Goal: Task Accomplishment & Management: Use online tool/utility

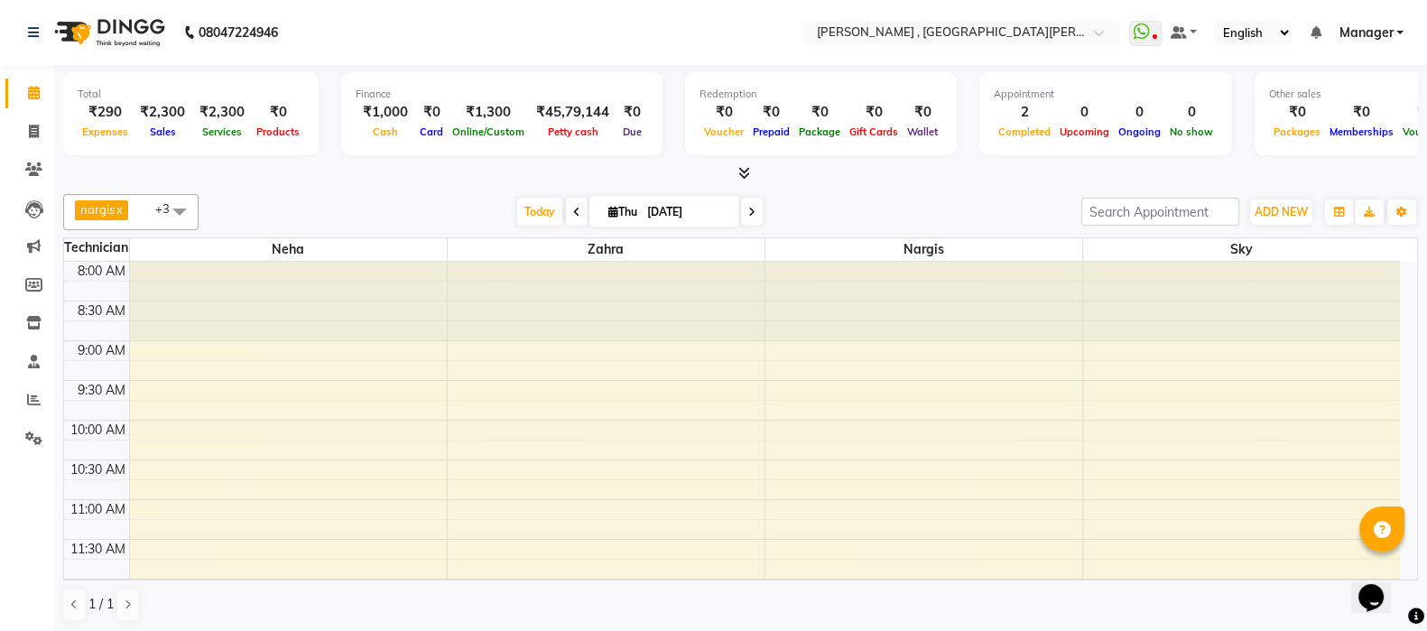
click at [744, 172] on icon at bounding box center [744, 173] width 12 height 14
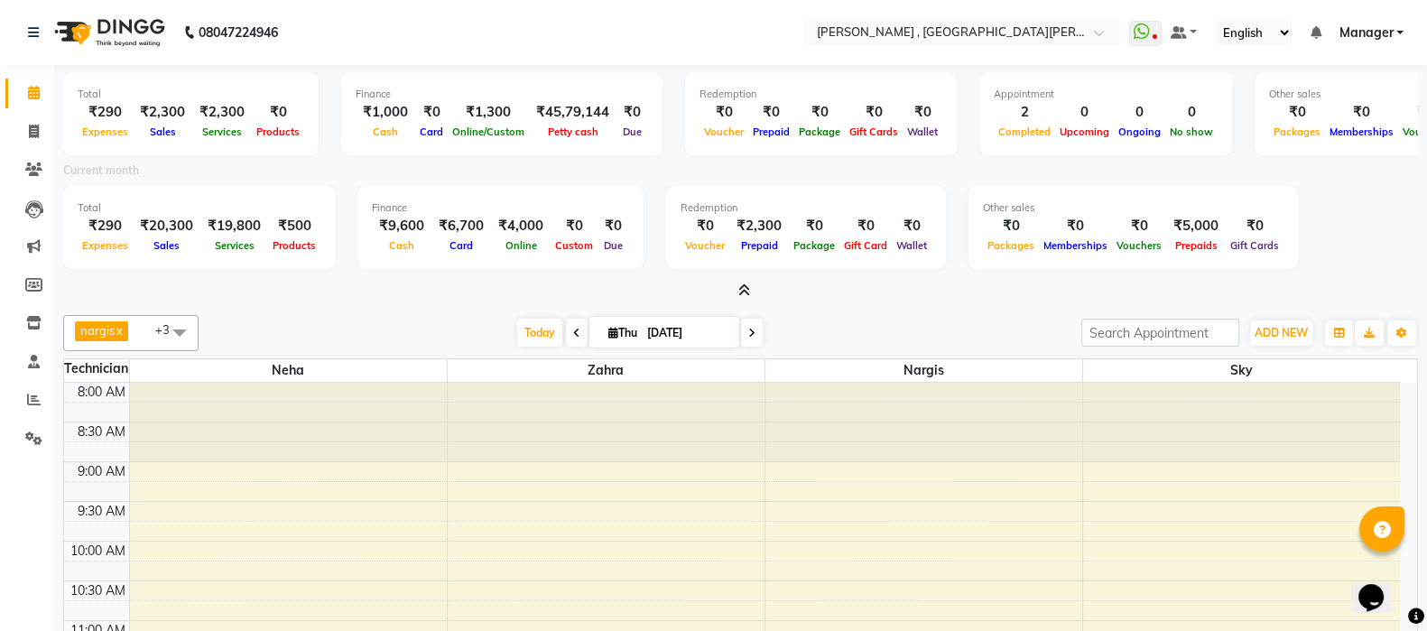
click at [744, 286] on icon at bounding box center [744, 290] width 12 height 14
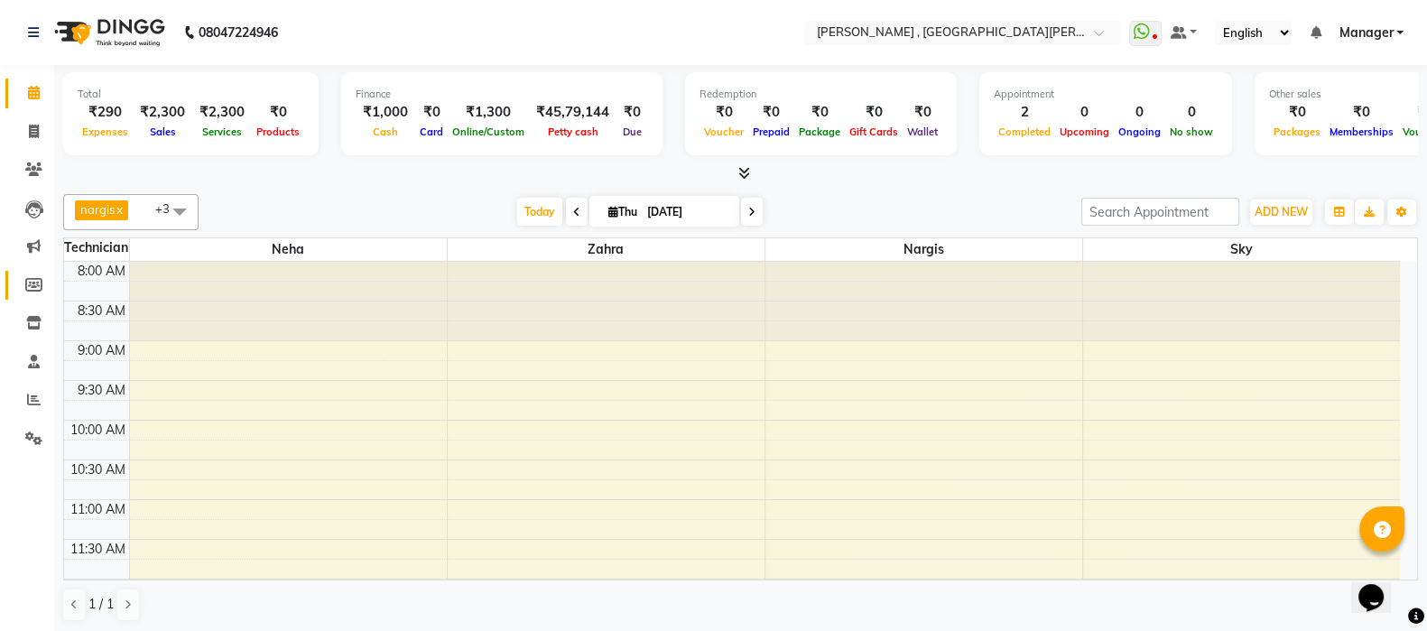
click at [35, 286] on icon at bounding box center [33, 285] width 17 height 14
select select
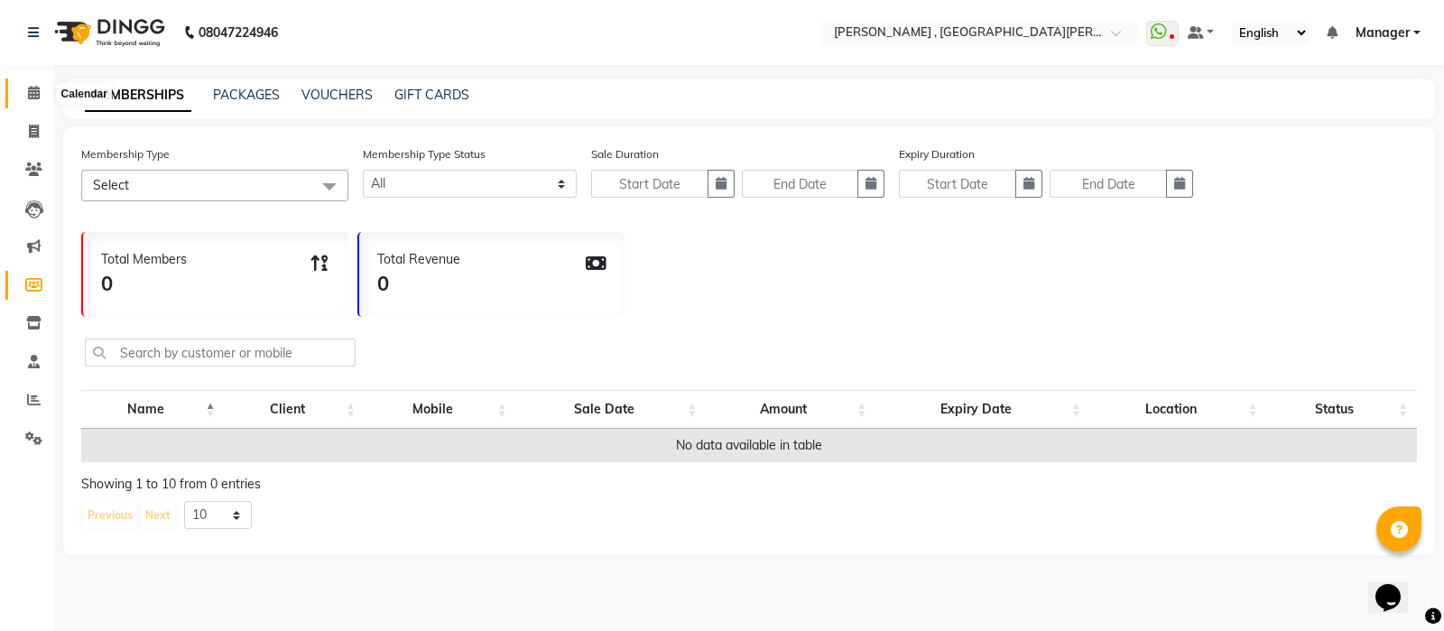
click at [28, 97] on icon at bounding box center [34, 93] width 12 height 14
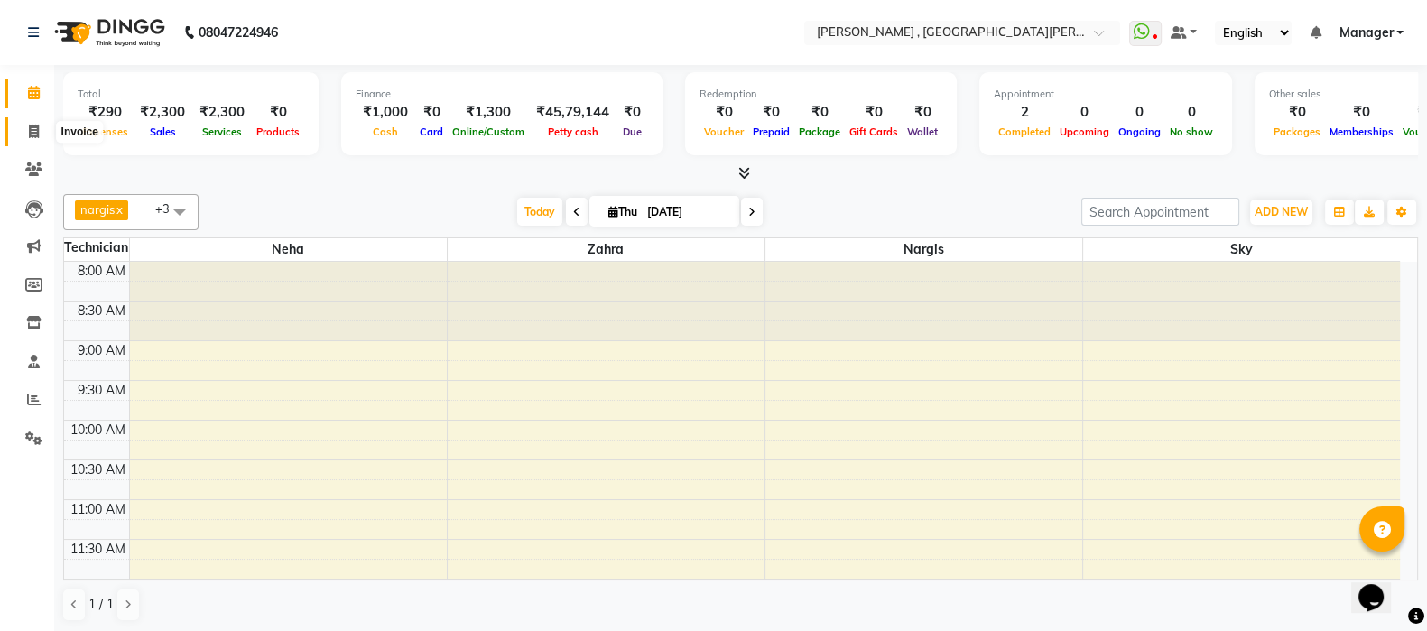
click at [30, 132] on icon at bounding box center [34, 132] width 10 height 14
select select "service"
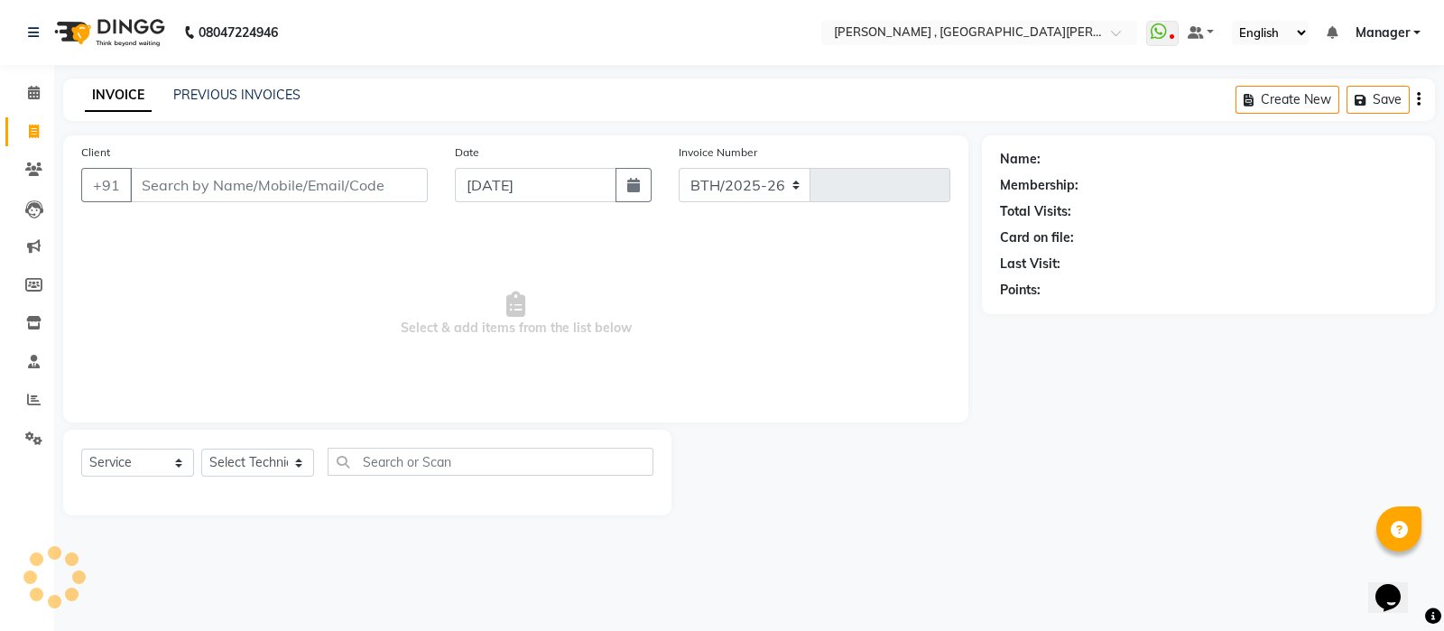
select select "3836"
type input "0831"
click at [205, 183] on input "Client" at bounding box center [279, 185] width 298 height 34
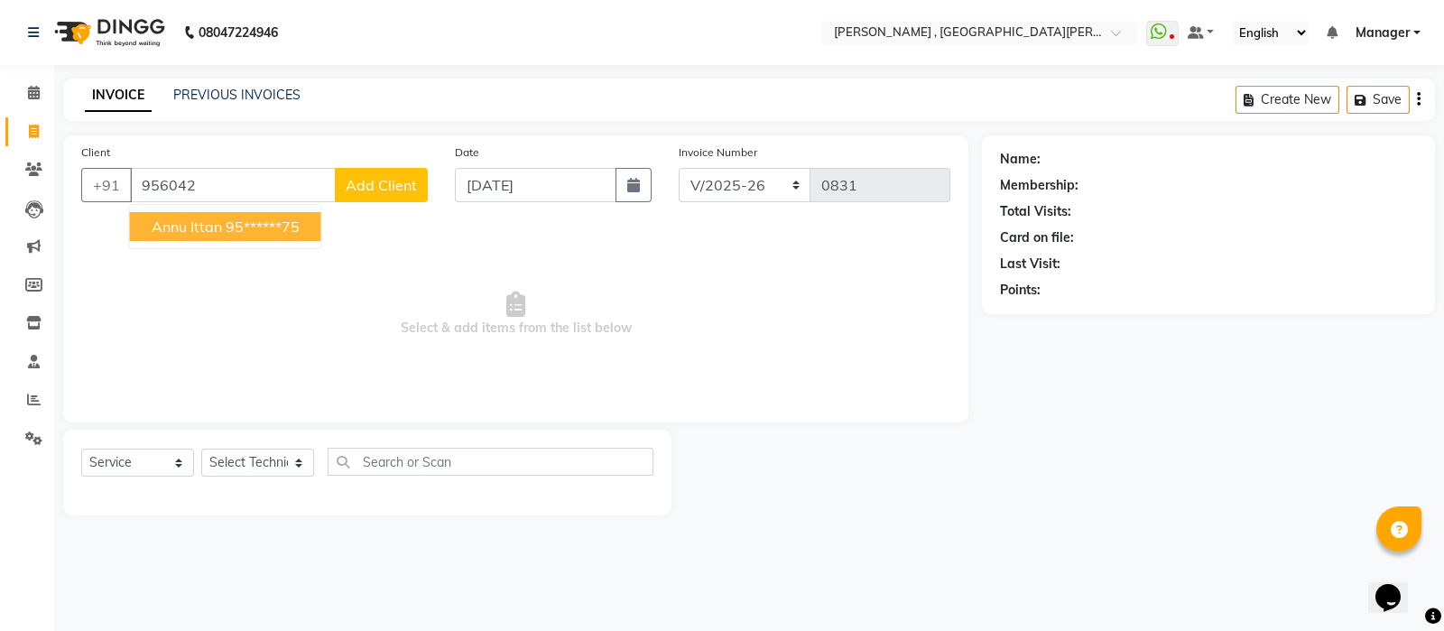
click at [226, 218] on ngb-highlight "95******75" at bounding box center [263, 226] width 74 height 18
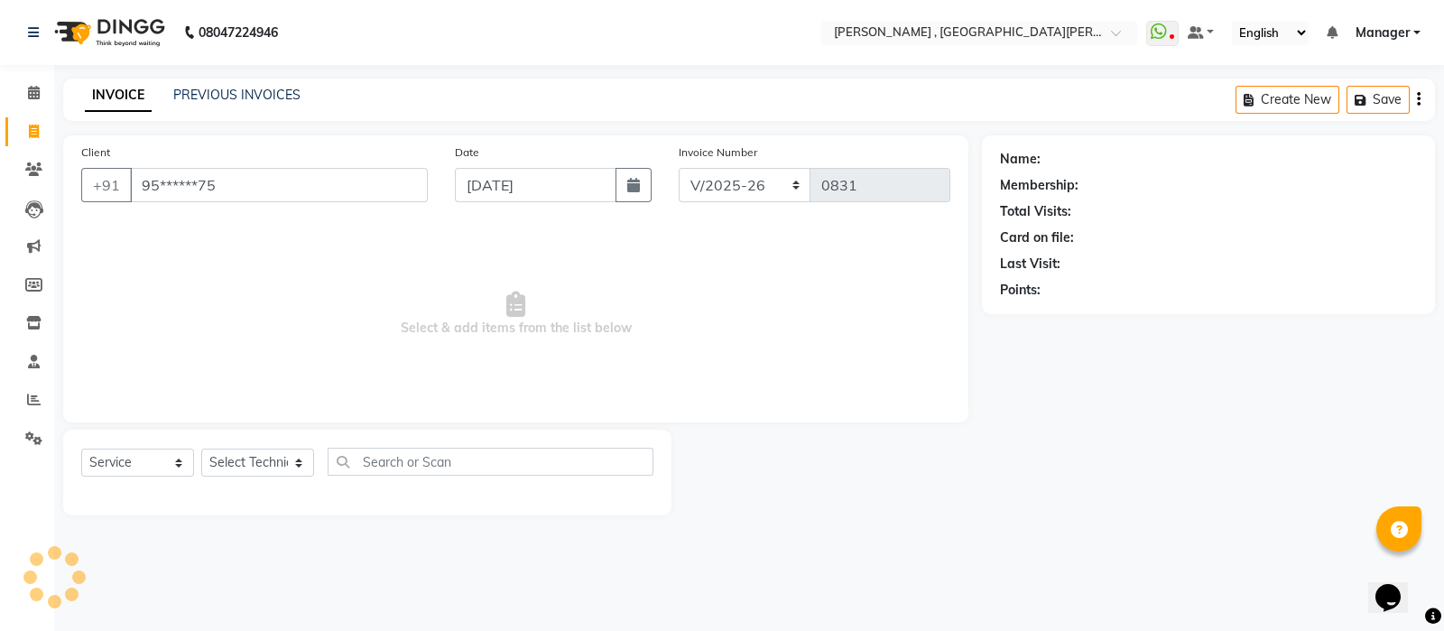
type input "95******75"
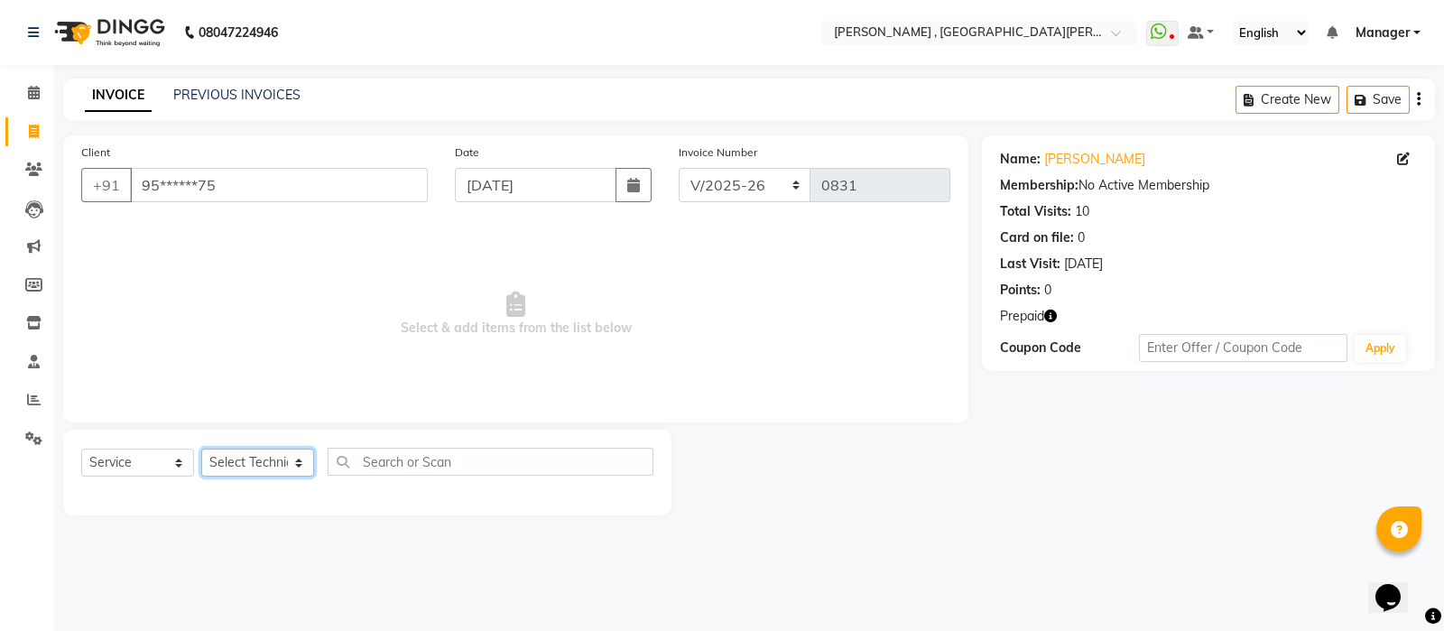
click at [284, 460] on select "Select Technician [PERSON_NAME] Manager [PERSON_NAME]" at bounding box center [257, 462] width 113 height 28
select select "40727"
click at [201, 449] on select "Select Technician [PERSON_NAME] Manager [PERSON_NAME]" at bounding box center [257, 462] width 113 height 28
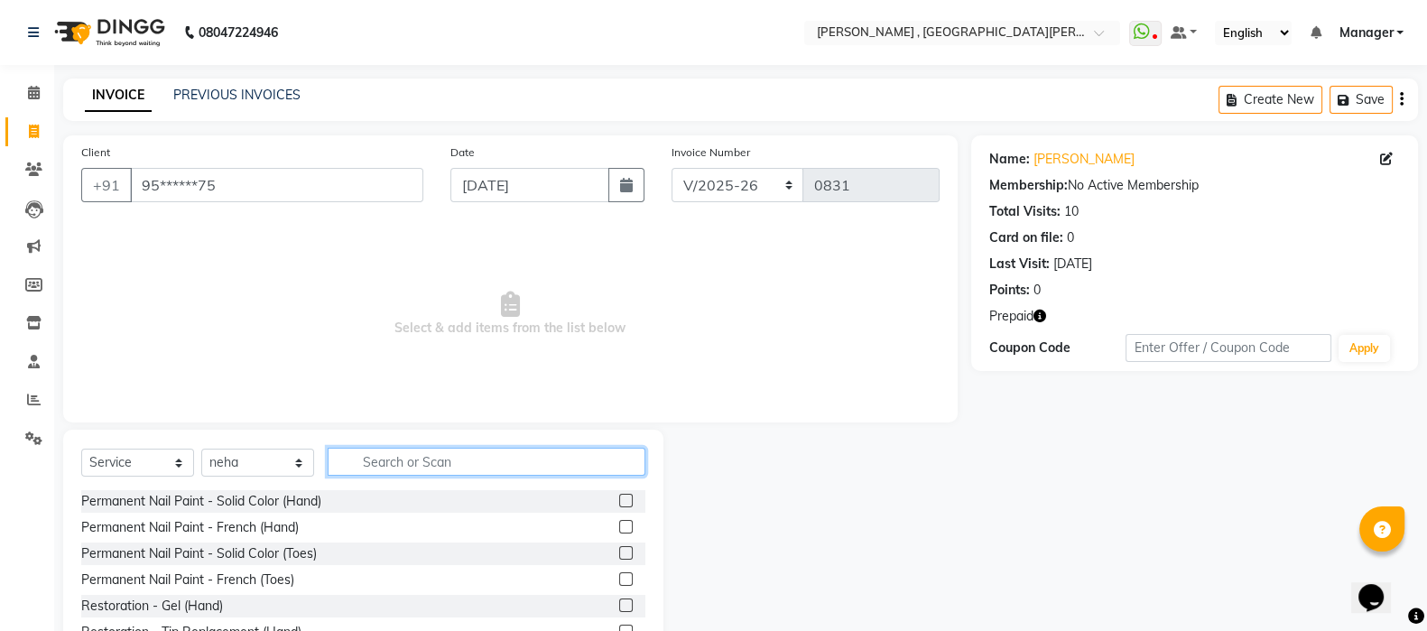
click at [365, 452] on input "text" at bounding box center [487, 462] width 318 height 28
type input "E"
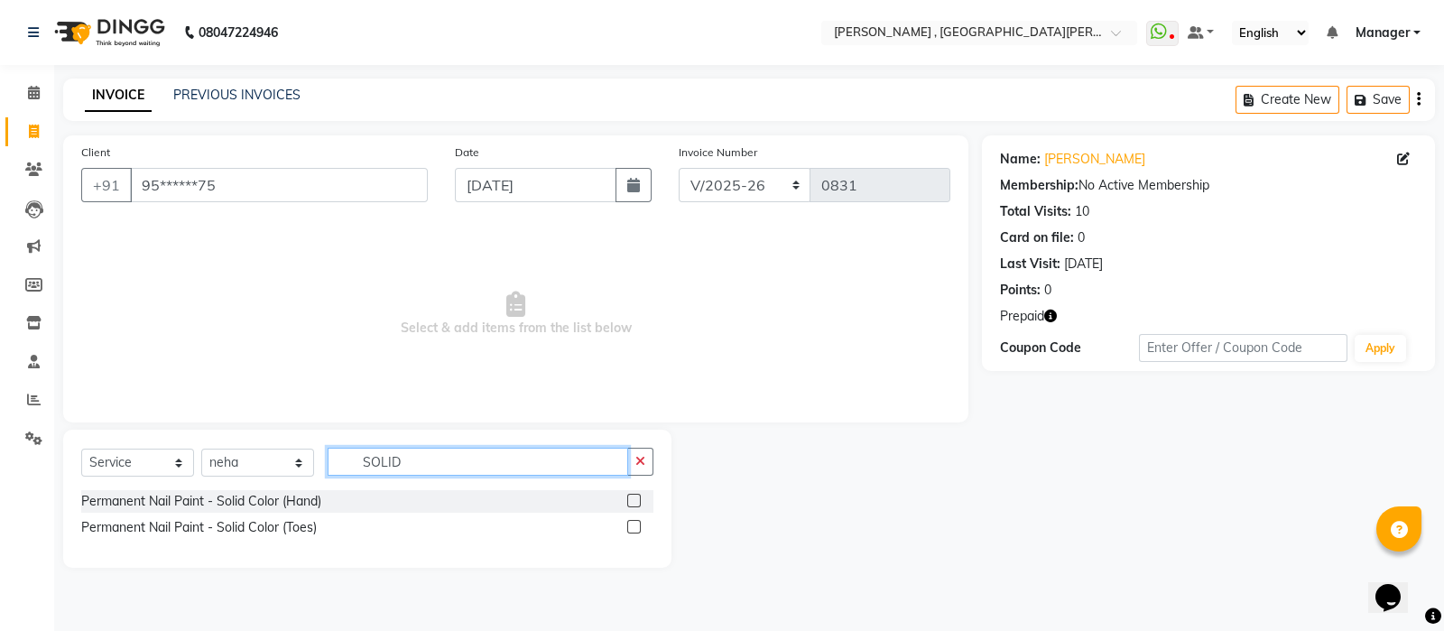
type input "SOLID"
click at [630, 523] on label at bounding box center [634, 527] width 14 height 14
click at [630, 523] on input "checkbox" at bounding box center [633, 528] width 12 height 12
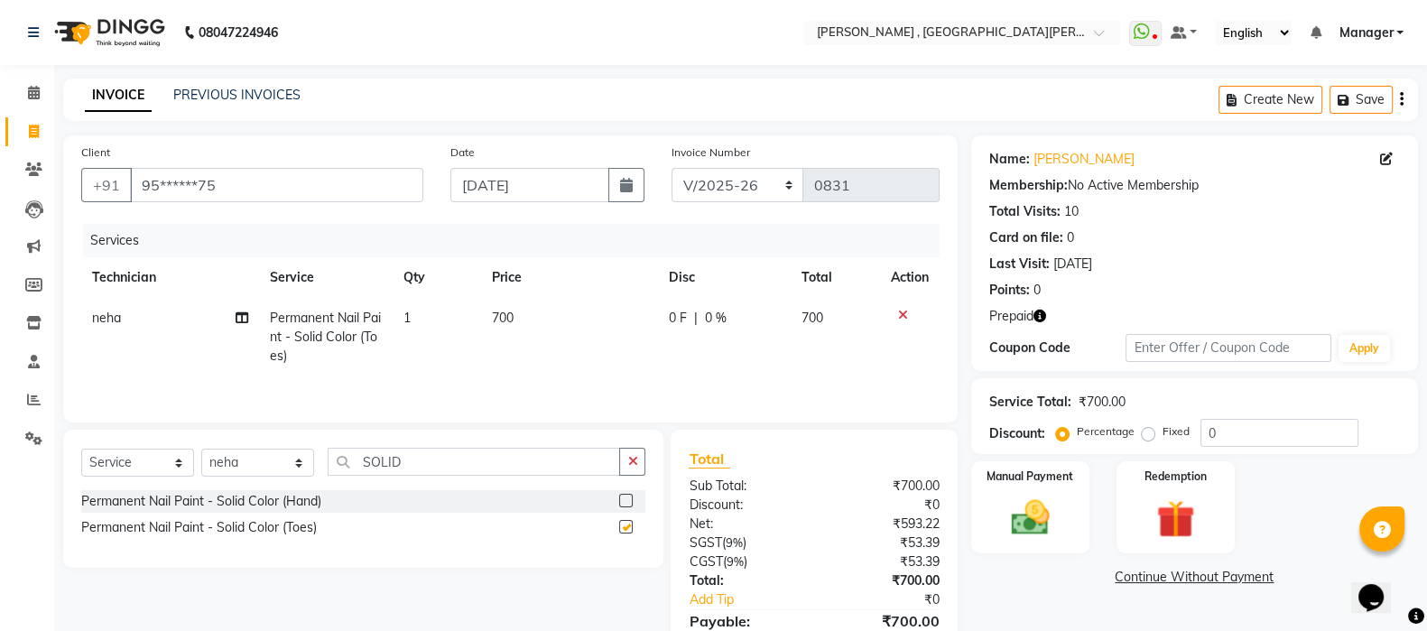
checkbox input "false"
click at [528, 310] on td "700" at bounding box center [569, 337] width 177 height 79
select select "40727"
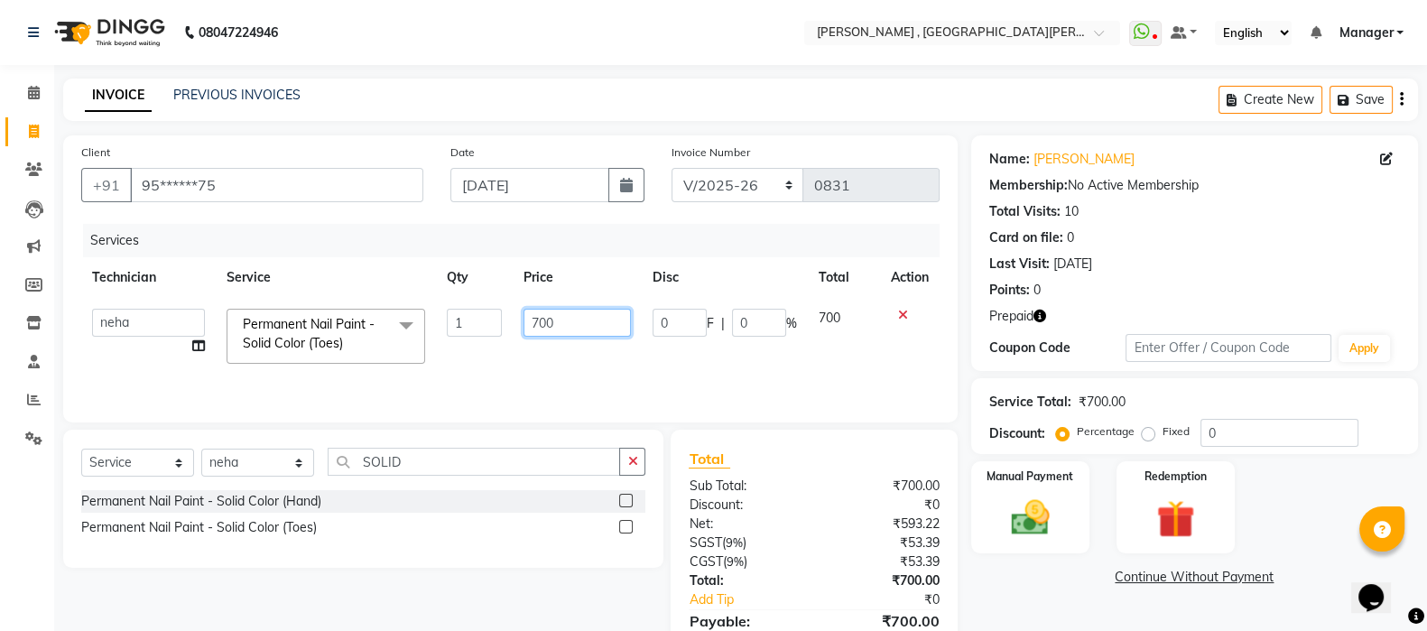
click at [560, 320] on input "700" at bounding box center [576, 323] width 107 height 28
type input "7"
type input "1000"
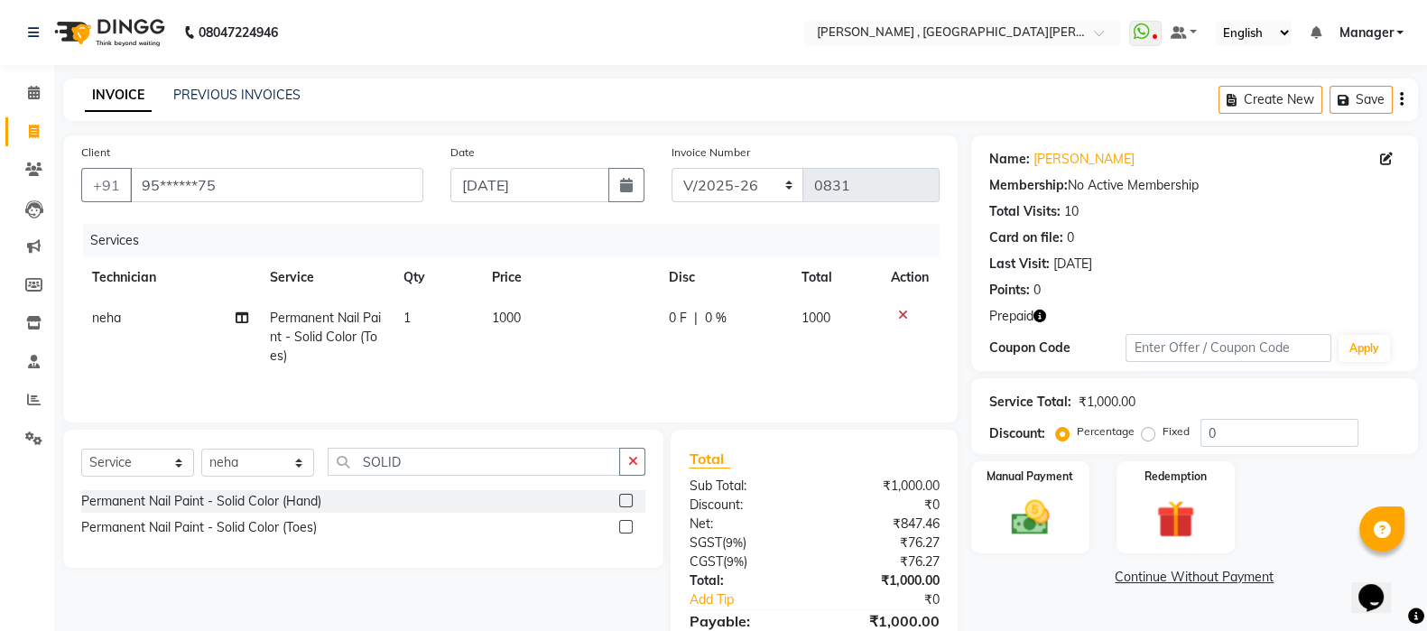
click at [569, 358] on td "1000" at bounding box center [569, 337] width 177 height 79
select select "40727"
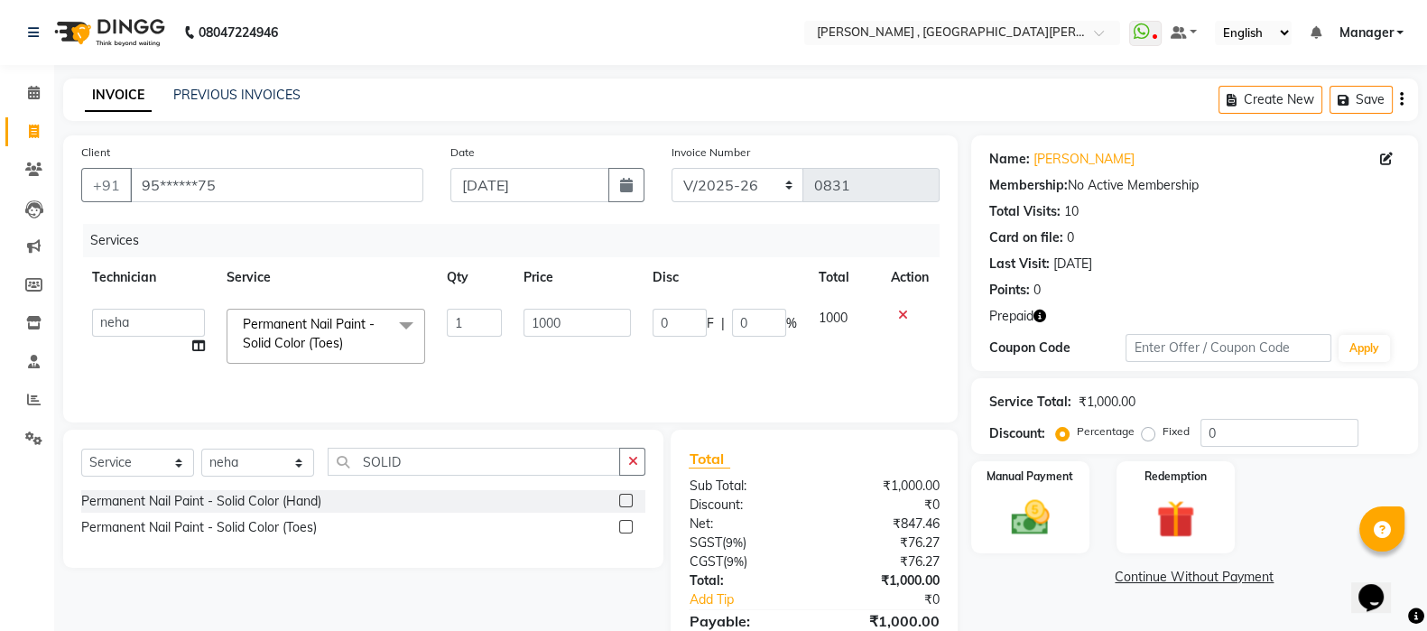
click at [1044, 315] on icon "button" at bounding box center [1039, 316] width 13 height 13
click at [1204, 495] on img at bounding box center [1175, 519] width 64 height 49
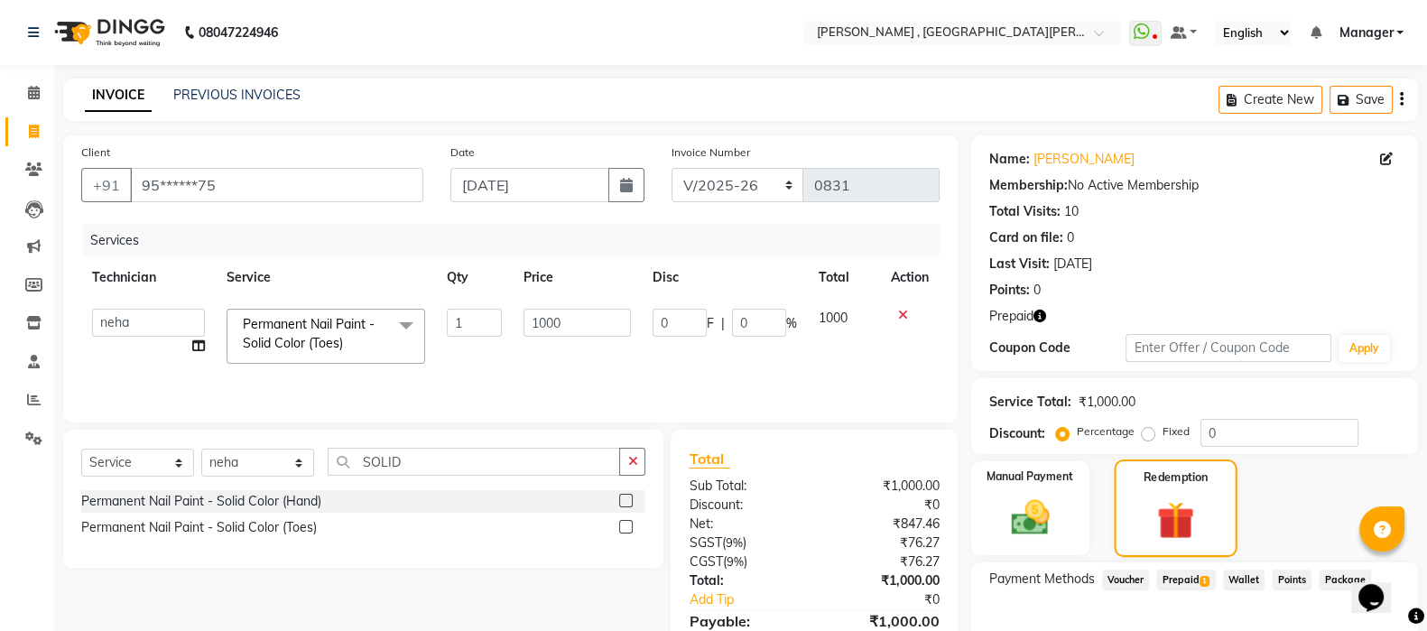
scroll to position [103, 0]
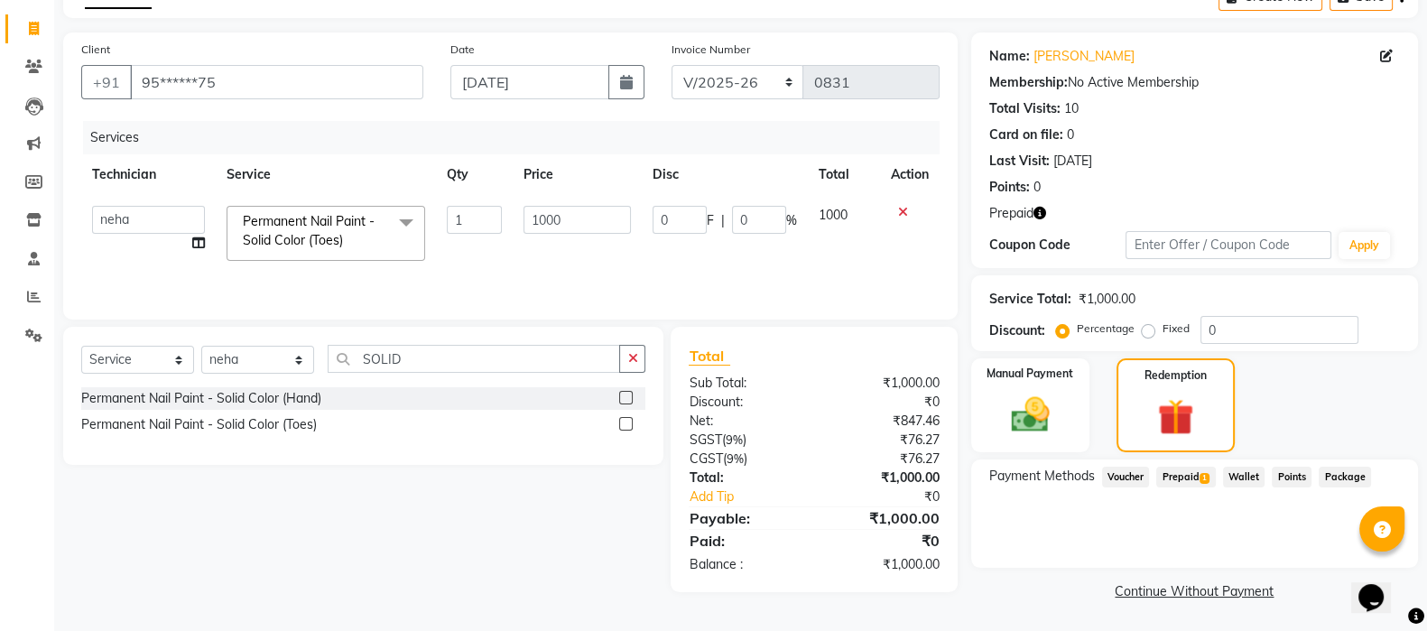
click at [1192, 473] on span "Prepaid 1" at bounding box center [1185, 477] width 59 height 21
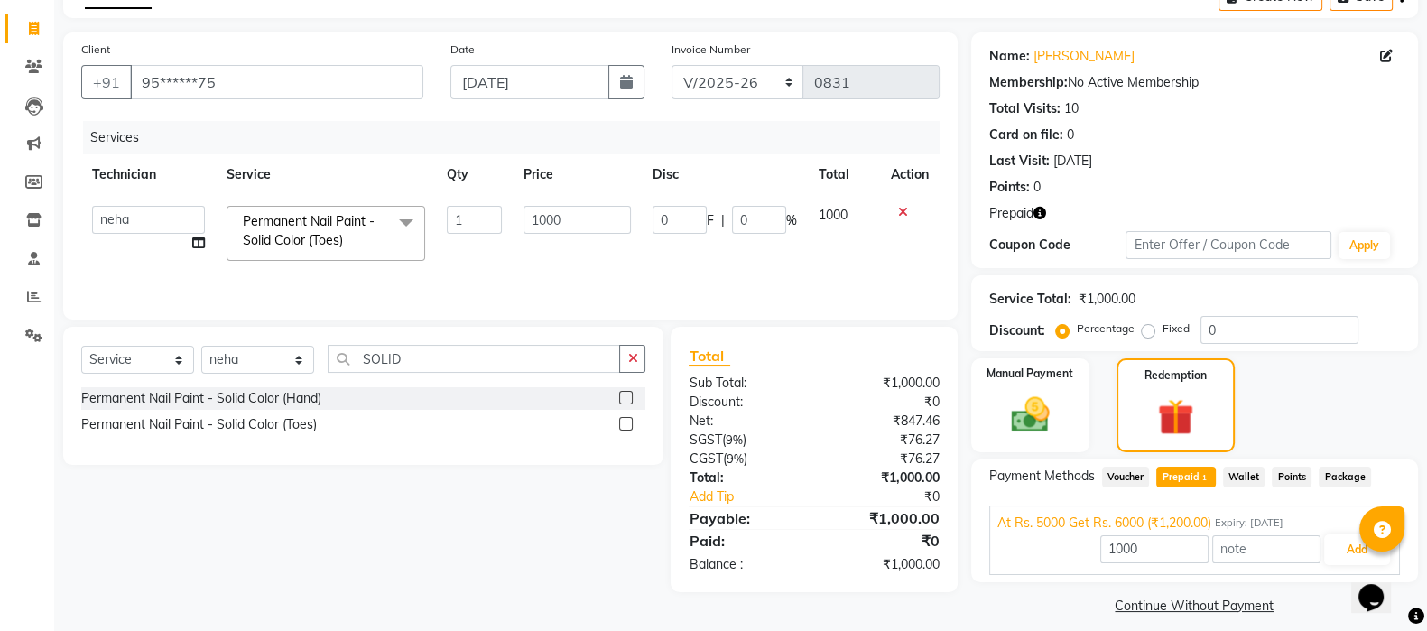
scroll to position [117, 0]
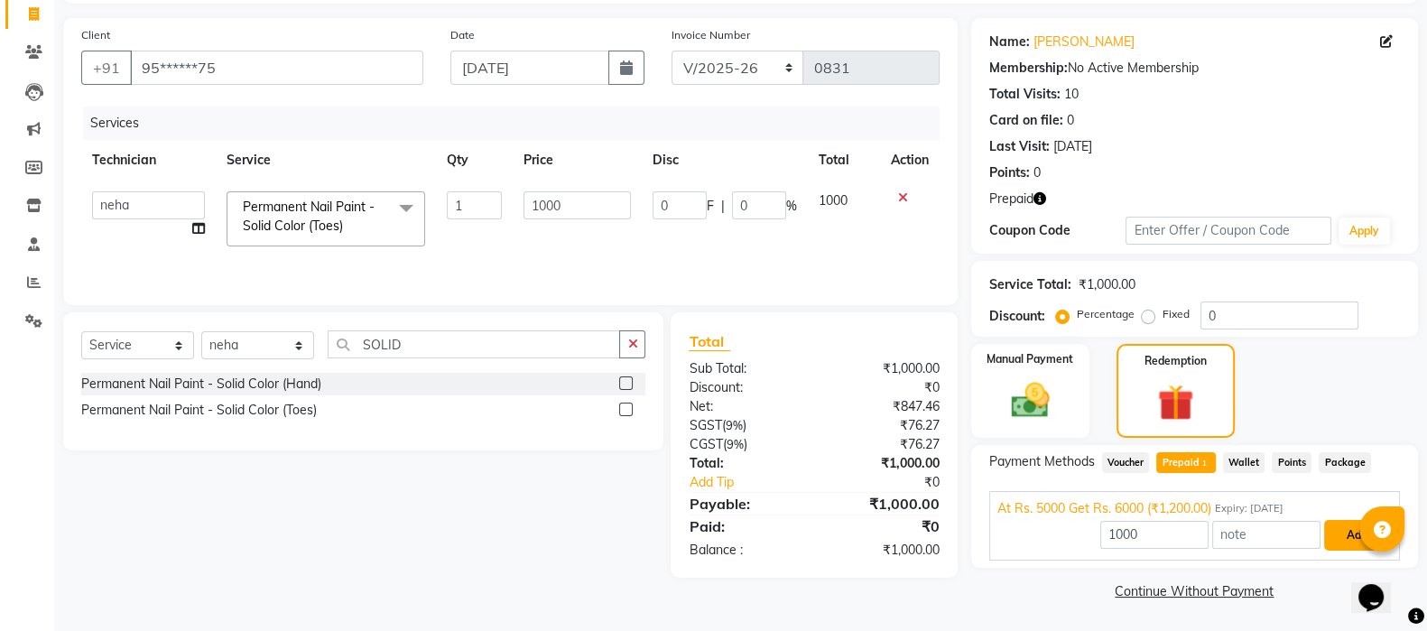
click at [1343, 538] on button "Add" at bounding box center [1357, 535] width 66 height 31
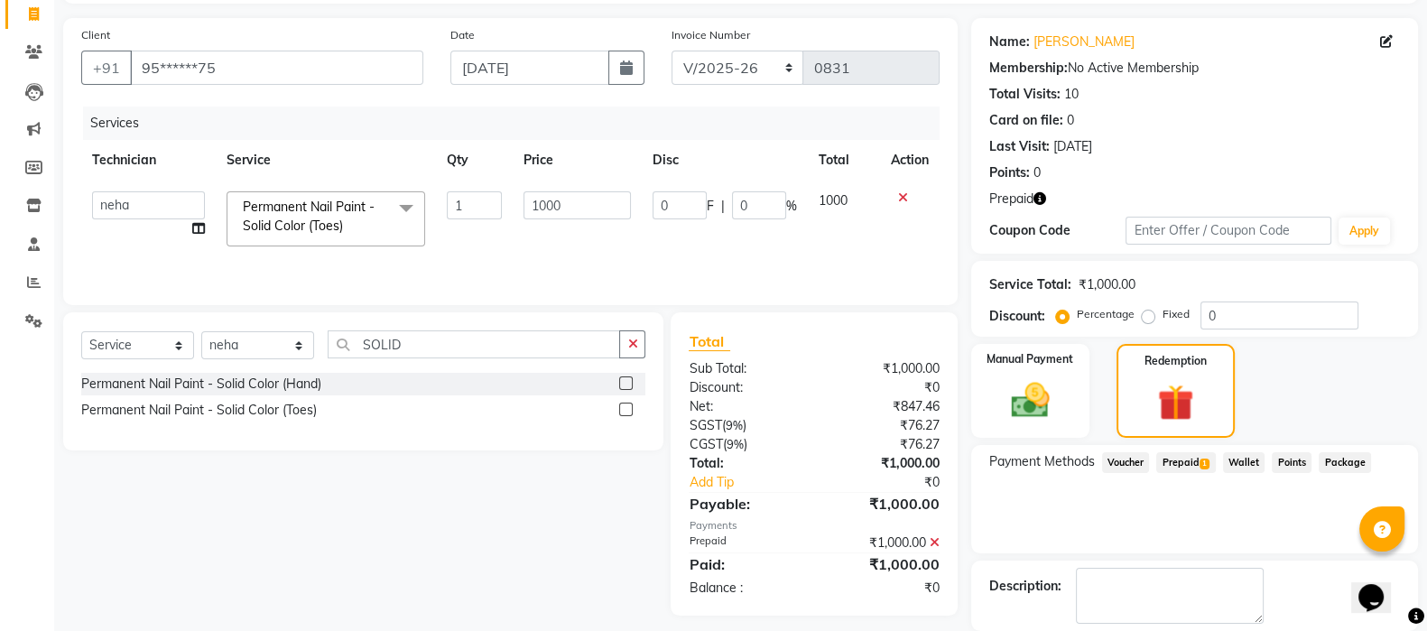
scroll to position [204, 0]
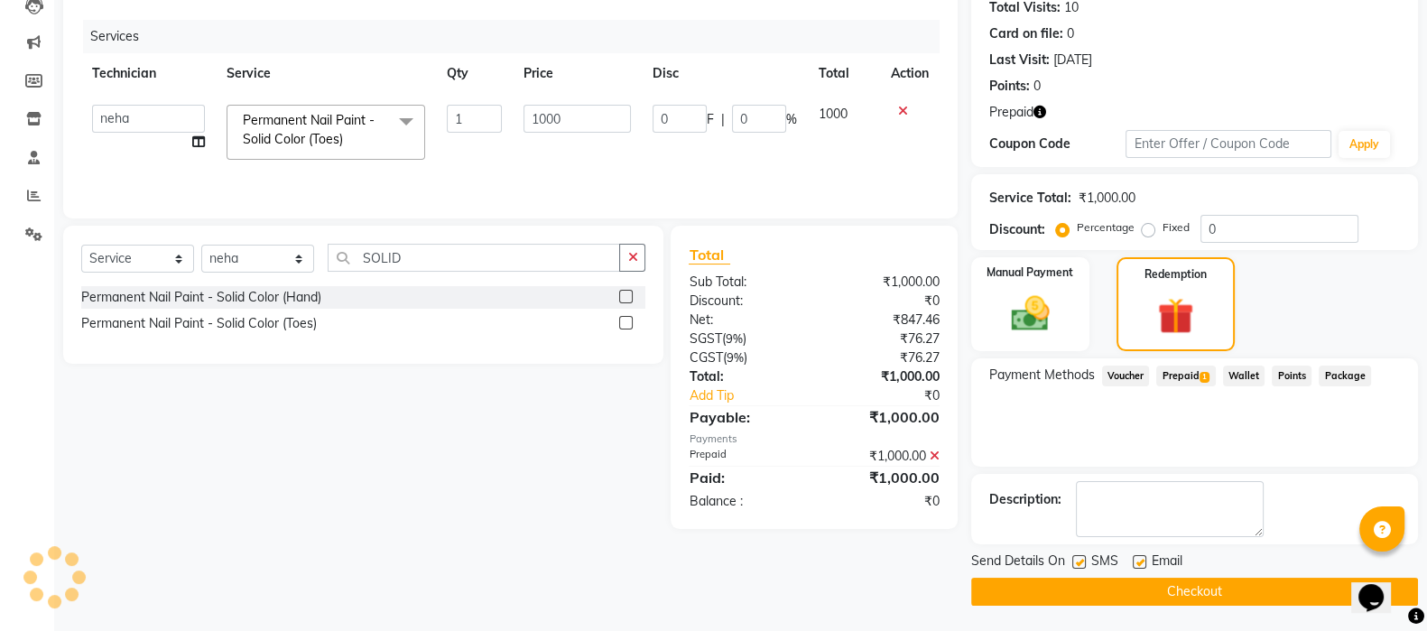
click at [1165, 593] on button "Checkout" at bounding box center [1194, 592] width 447 height 28
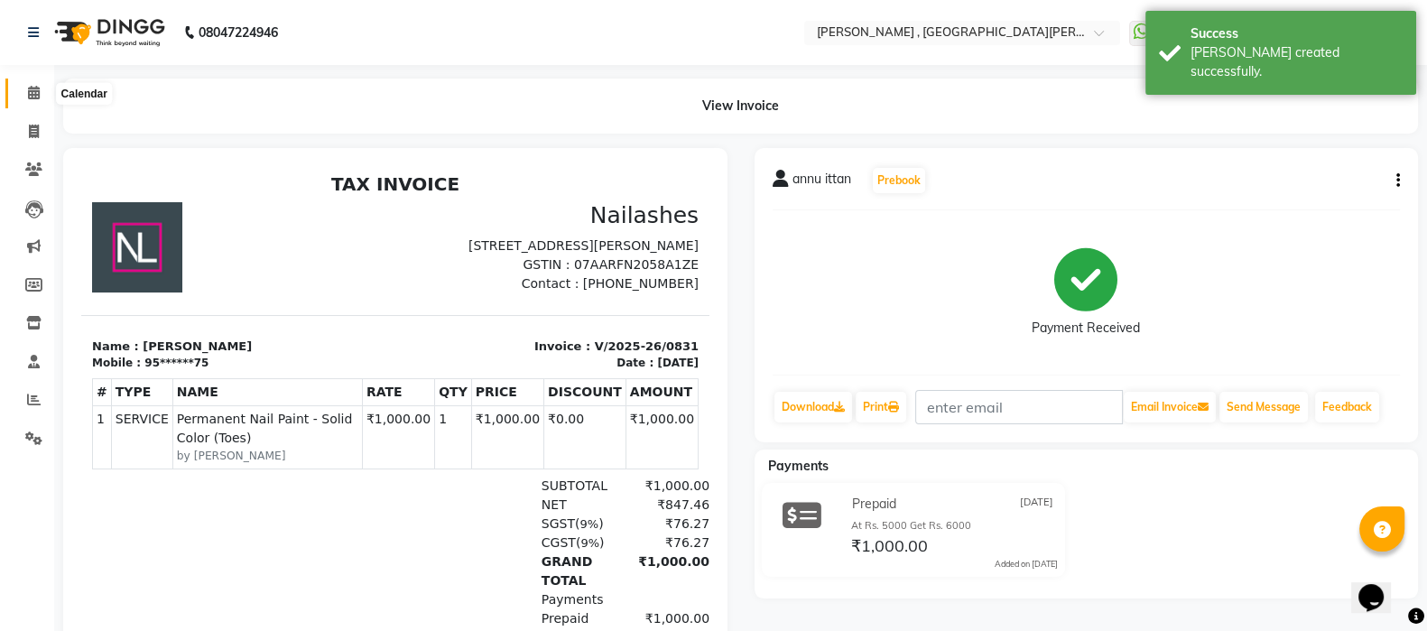
click at [31, 93] on icon at bounding box center [34, 93] width 12 height 14
